Goal: Obtain resource: Download file/media

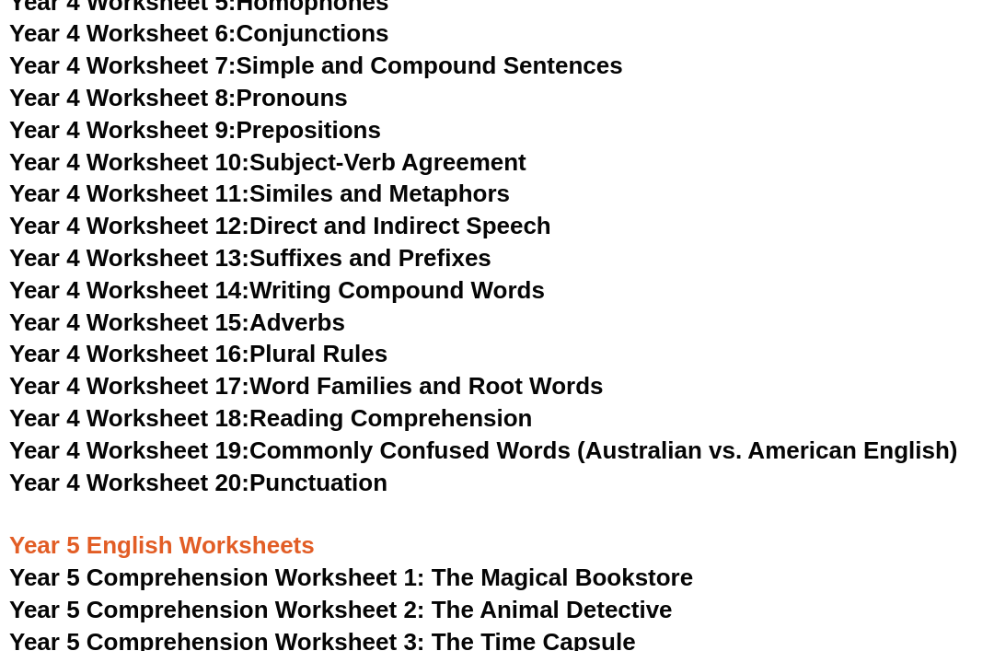
scroll to position [7291, 0]
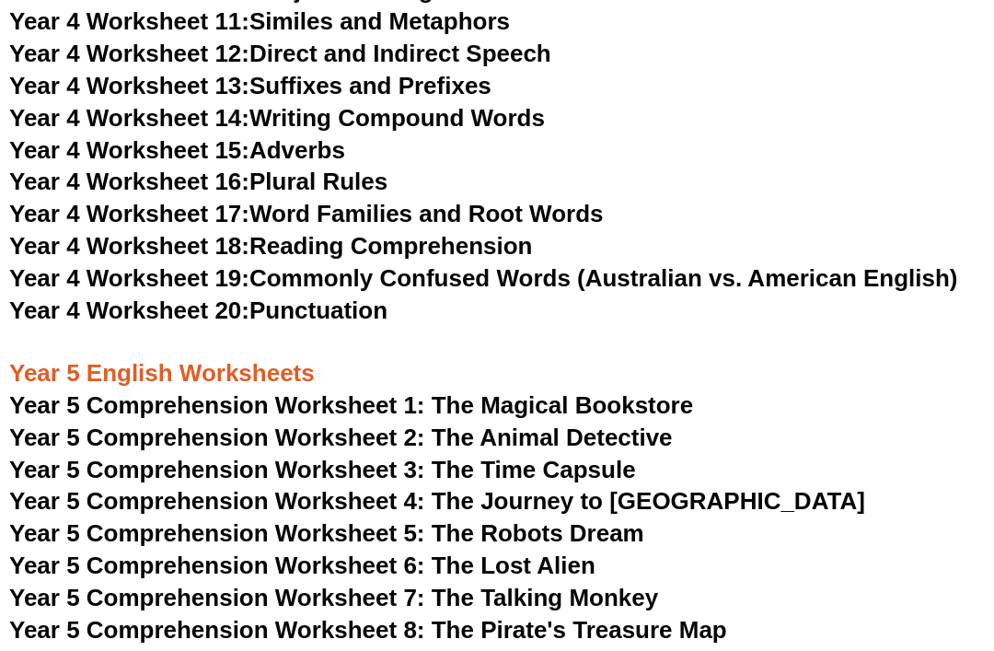
click at [561, 551] on span "Year 5 Comprehension Worksheet 6: The Lost Alien" at bounding box center [302, 565] width 586 height 28
click at [567, 551] on span "Year 5 Comprehension Worksheet 6: The Lost Alien" at bounding box center [302, 565] width 586 height 28
